Goal: Information Seeking & Learning: Check status

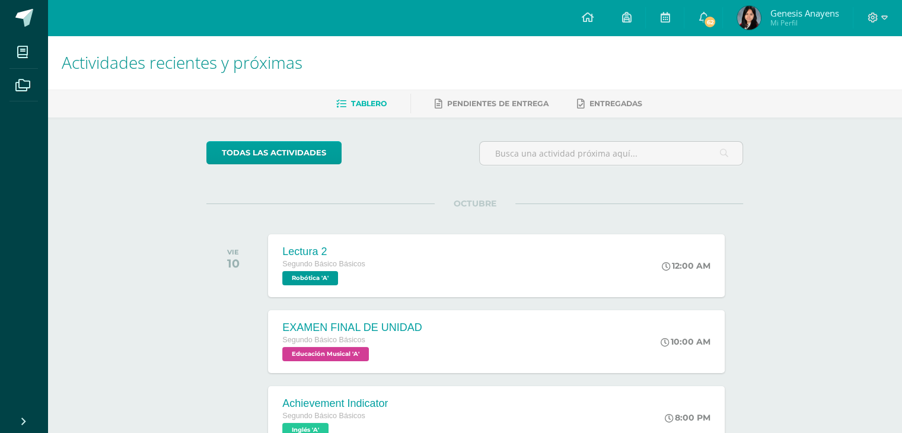
click at [754, 18] on img at bounding box center [749, 18] width 24 height 24
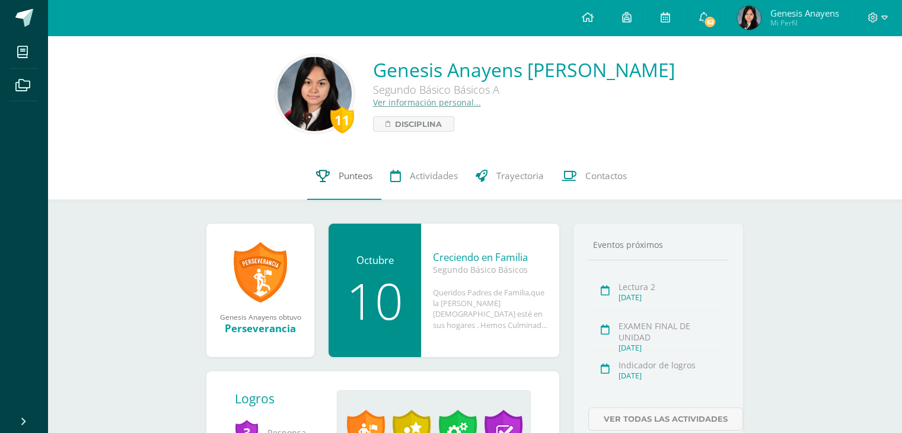
click at [338, 181] on span "Punteos" at bounding box center [355, 176] width 34 height 12
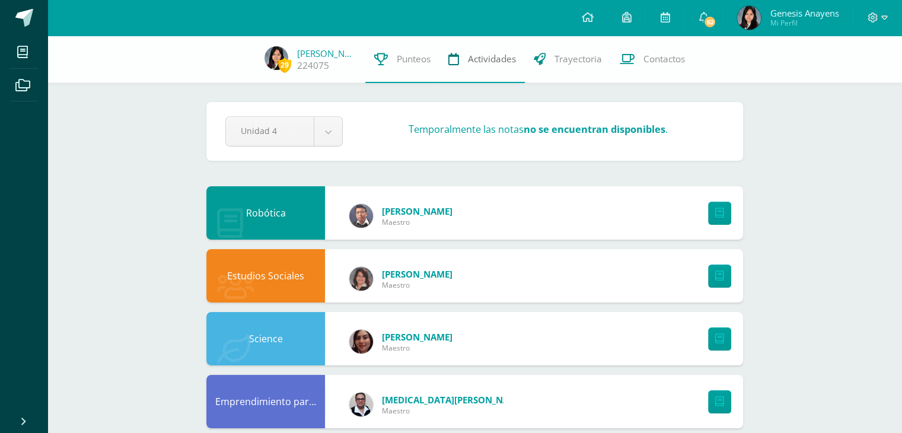
click at [484, 66] on link "Actividades" at bounding box center [481, 59] width 85 height 47
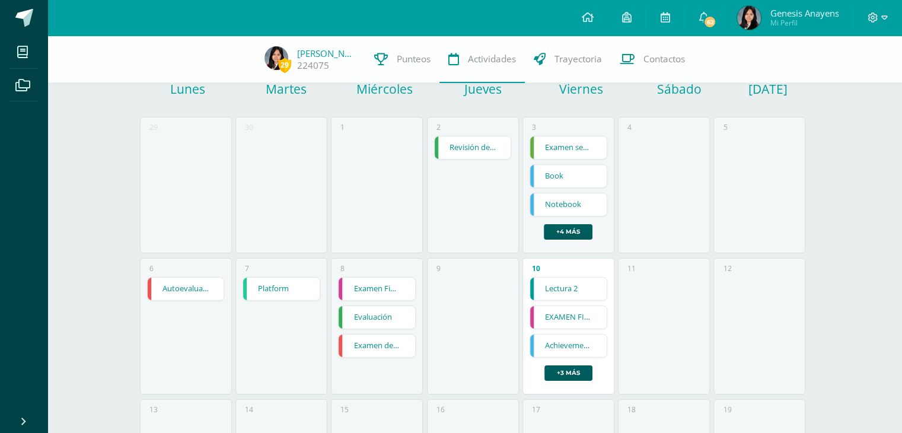
scroll to position [91, 0]
click at [569, 370] on link "+3 más" at bounding box center [568, 370] width 48 height 15
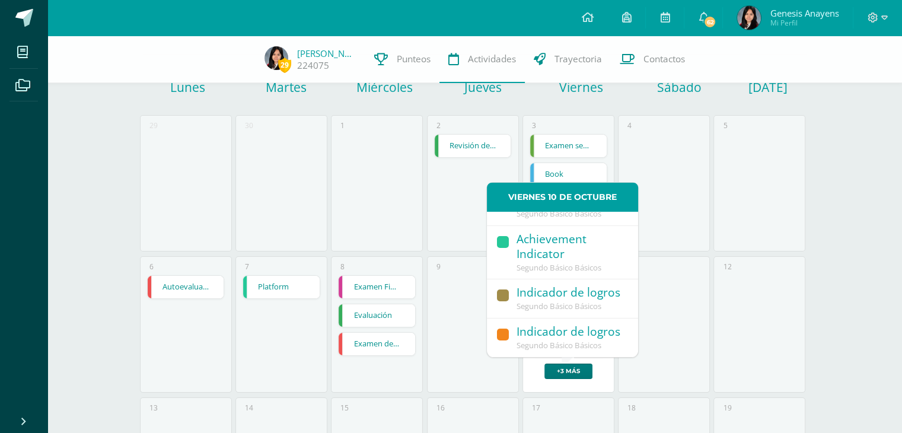
scroll to position [161, 0]
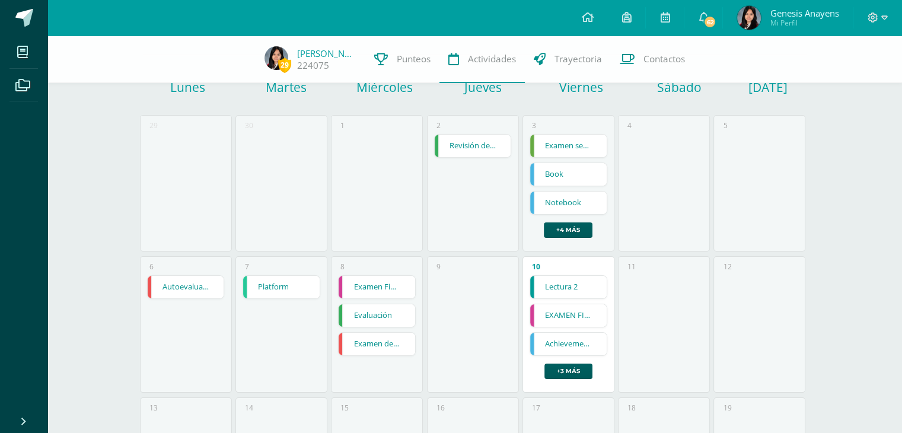
click at [709, 298] on div "11" at bounding box center [664, 324] width 92 height 136
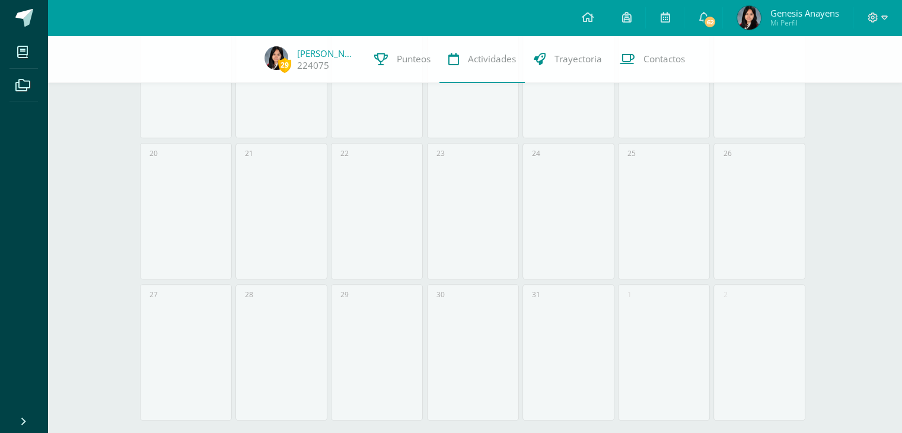
scroll to position [503, 0]
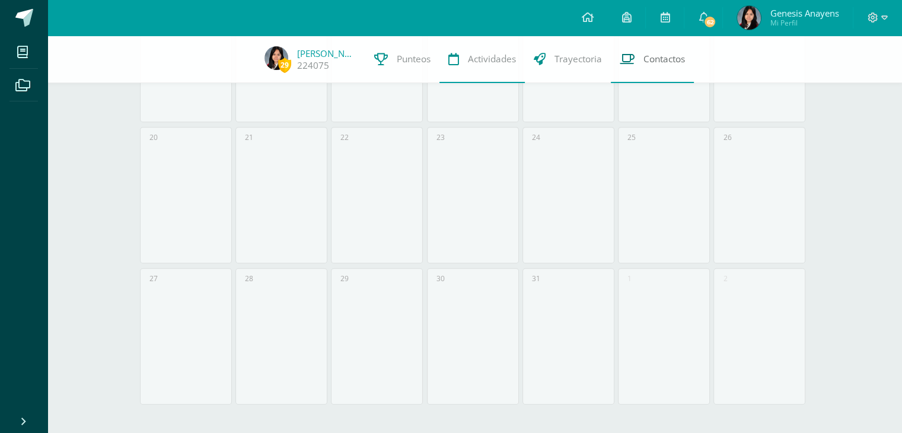
click at [655, 74] on link "Contactos" at bounding box center [651, 59] width 83 height 47
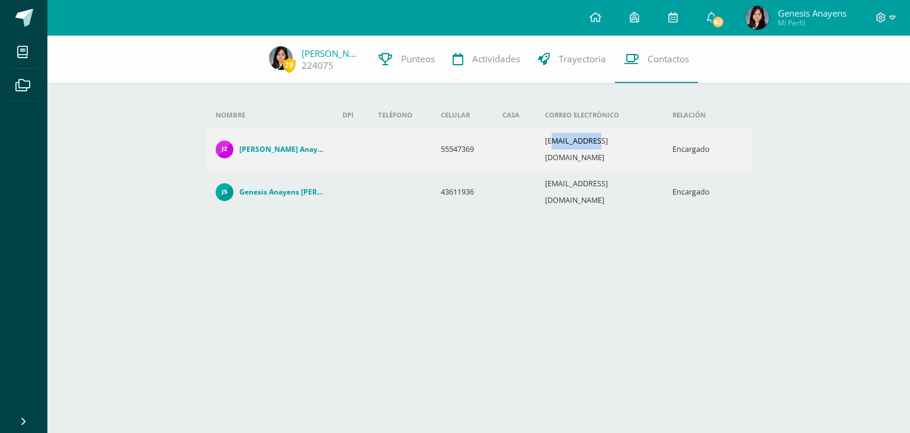
drag, startPoint x: 554, startPoint y: 140, endPoint x: 691, endPoint y: 124, distance: 137.9
click at [593, 145] on td "[EMAIL_ADDRESS][DOMAIN_NAME]" at bounding box center [599, 149] width 127 height 43
click at [704, 130] on td "Encargado" at bounding box center [696, 149] width 66 height 43
click at [402, 66] on link "Punteos" at bounding box center [407, 59] width 74 height 47
click at [411, 60] on span "Punteos" at bounding box center [418, 59] width 34 height 12
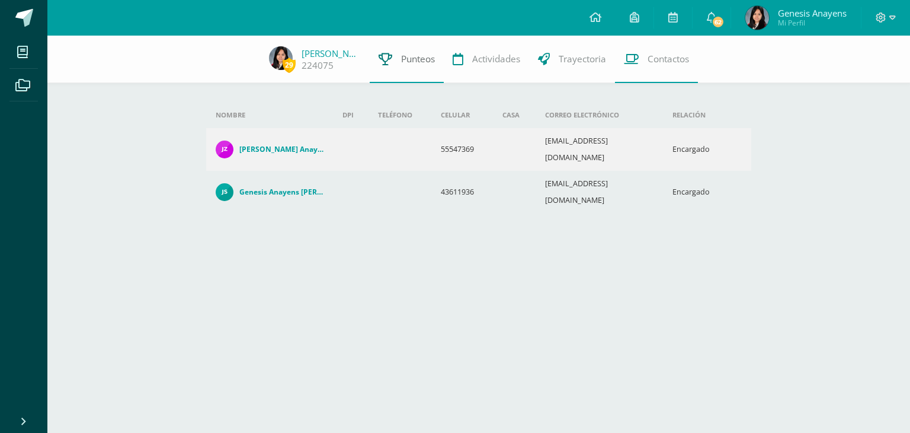
click at [411, 62] on span "Punteos" at bounding box center [418, 59] width 34 height 12
click at [404, 65] on span "Punteos" at bounding box center [418, 59] width 34 height 12
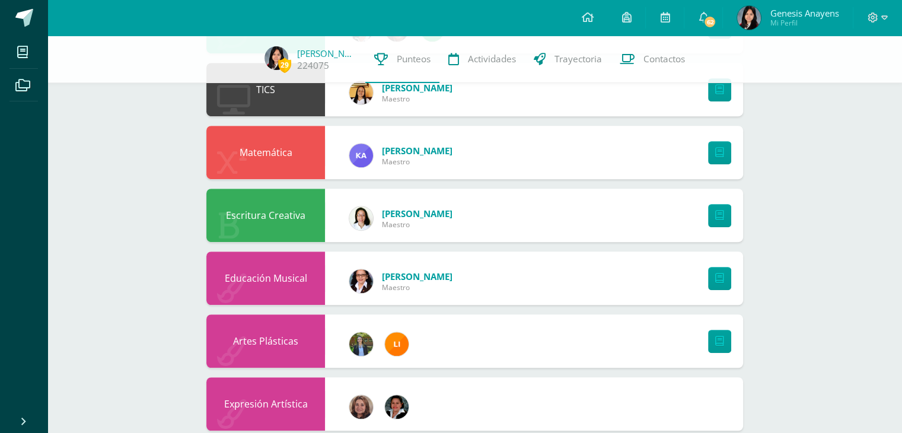
scroll to position [710, 0]
